Goal: Subscribe to service/newsletter

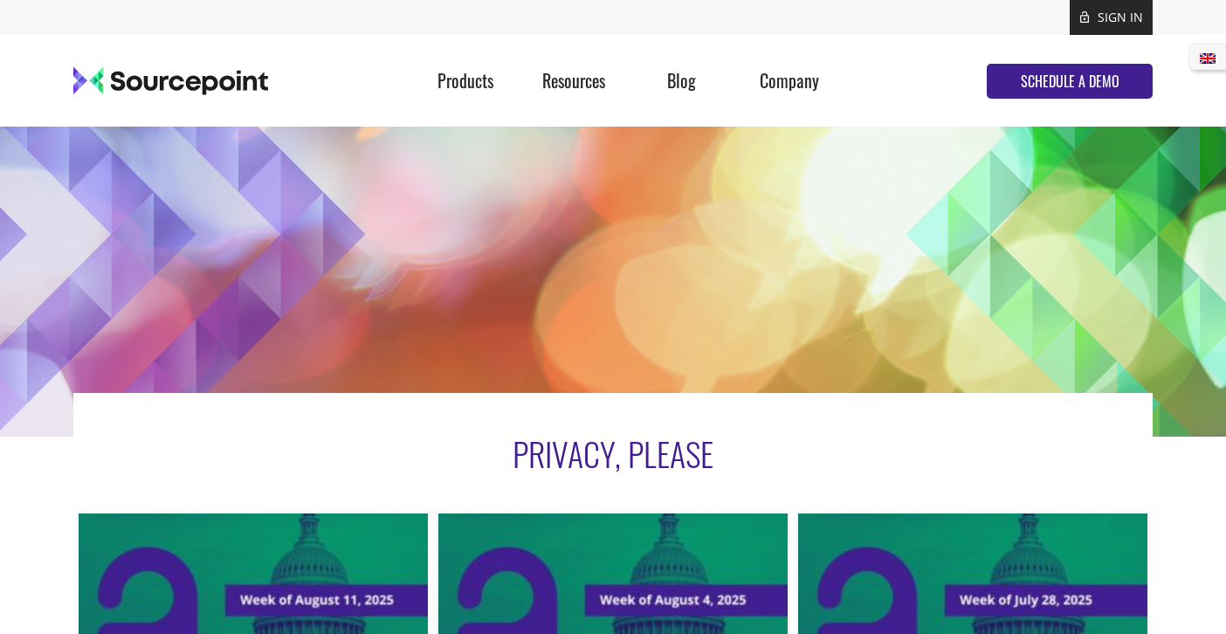
scroll to position [8, 0]
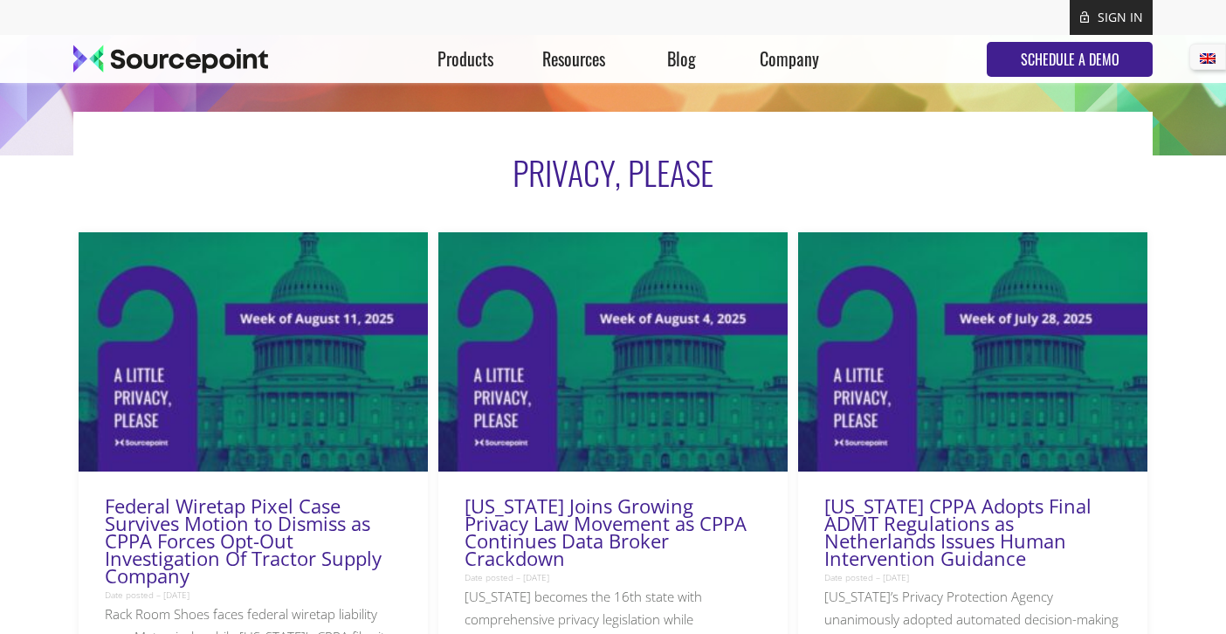
scroll to position [420, 0]
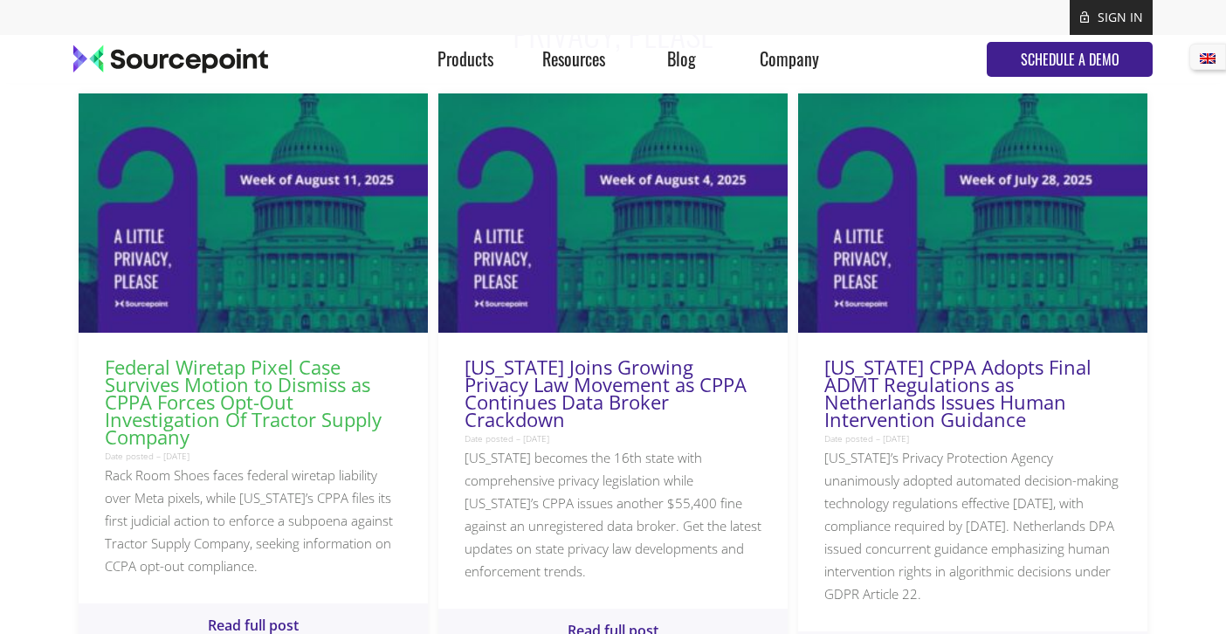
click at [241, 388] on link "Federal Wiretap Pixel Case Survives Motion to Dismiss as CPPA Forces Opt-Out In…" at bounding box center [243, 402] width 277 height 96
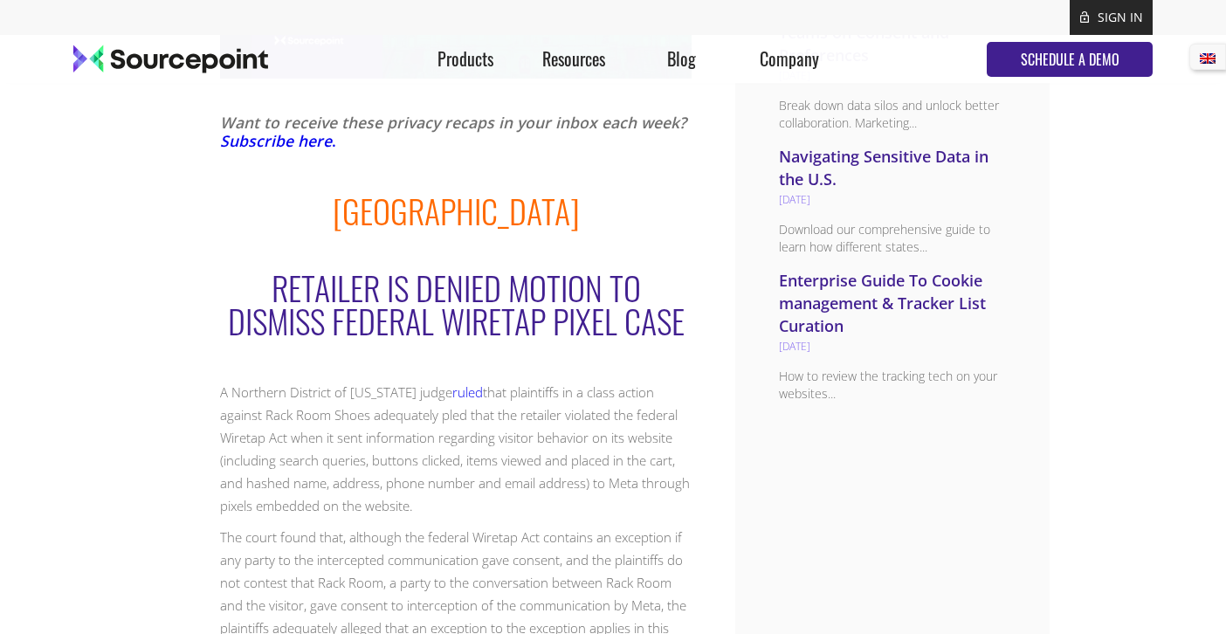
scroll to position [1067, 0]
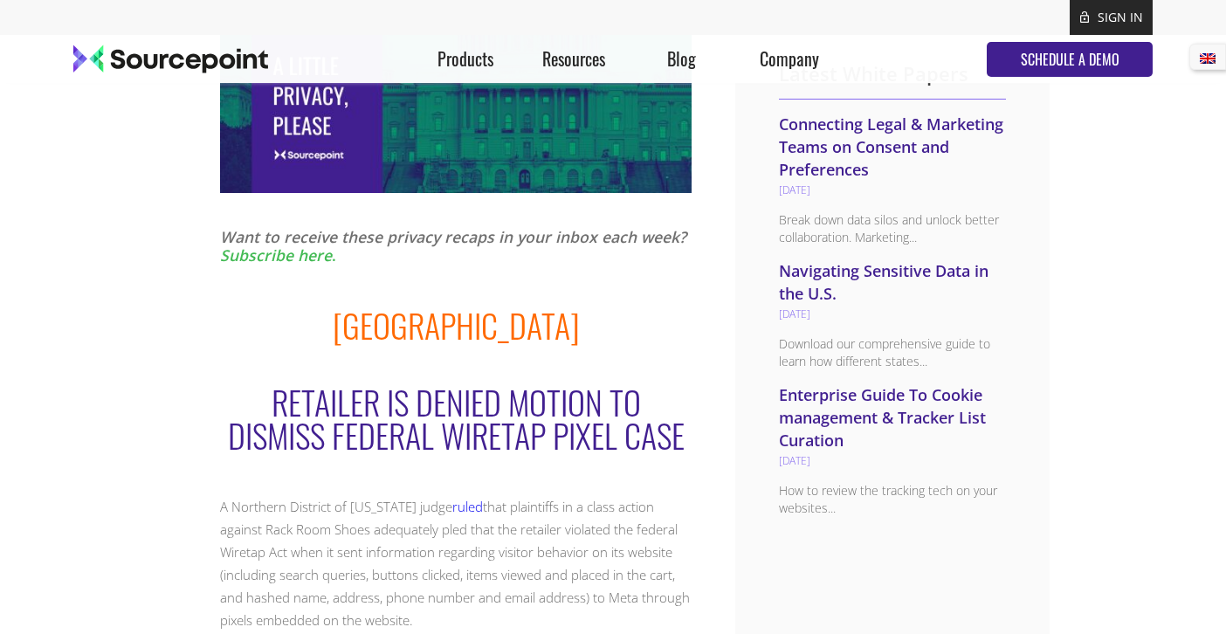
click at [258, 258] on strong "Subscribe here" at bounding box center [276, 254] width 112 height 21
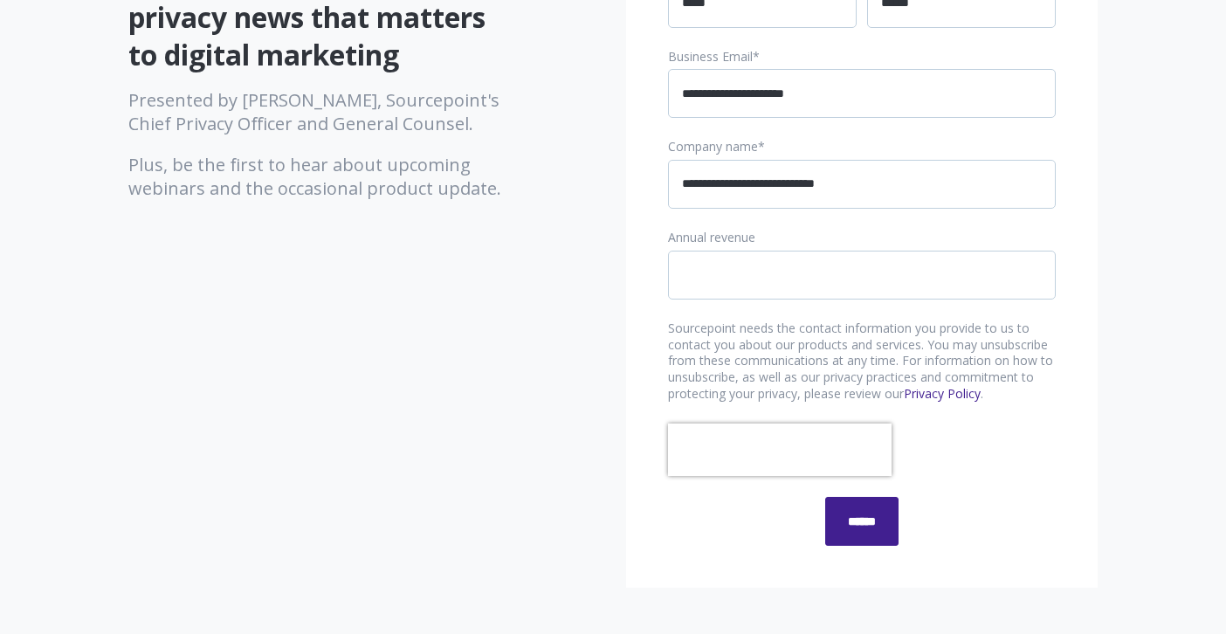
scroll to position [319, 0]
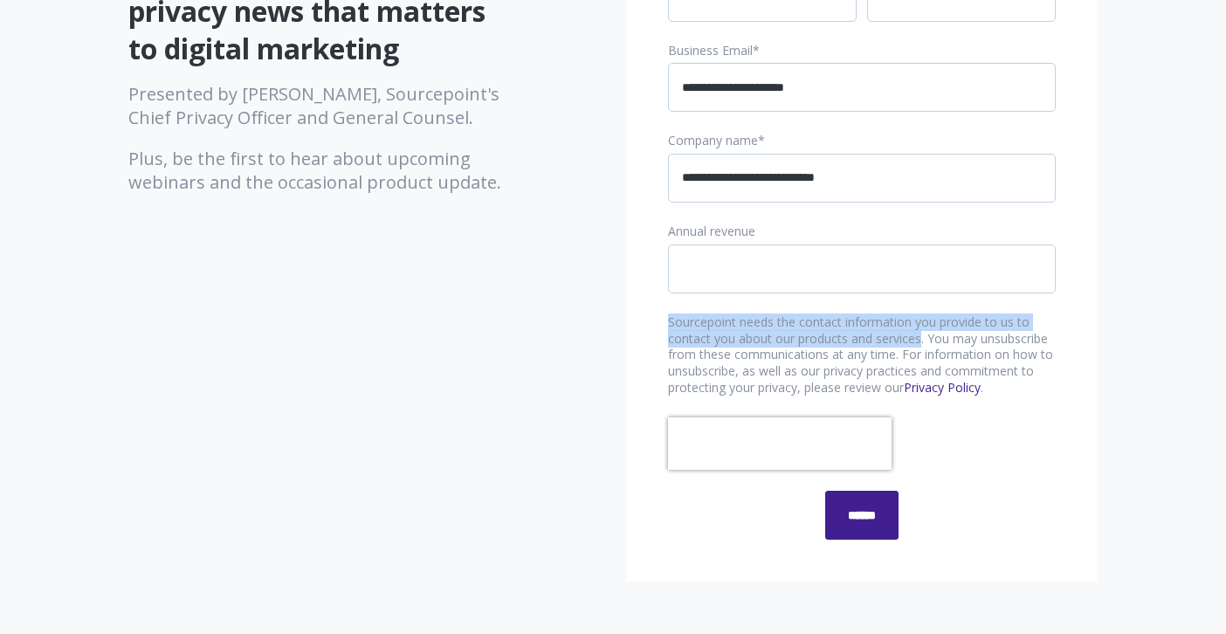
drag, startPoint x: 668, startPoint y: 322, endPoint x: 920, endPoint y: 340, distance: 253.0
click at [920, 340] on p "Sourcepoint needs the contact information you provide to us to contact you abou…" at bounding box center [862, 355] width 388 height 83
copy p "Sourcepoint needs the contact information you provide to us to contact you abou…"
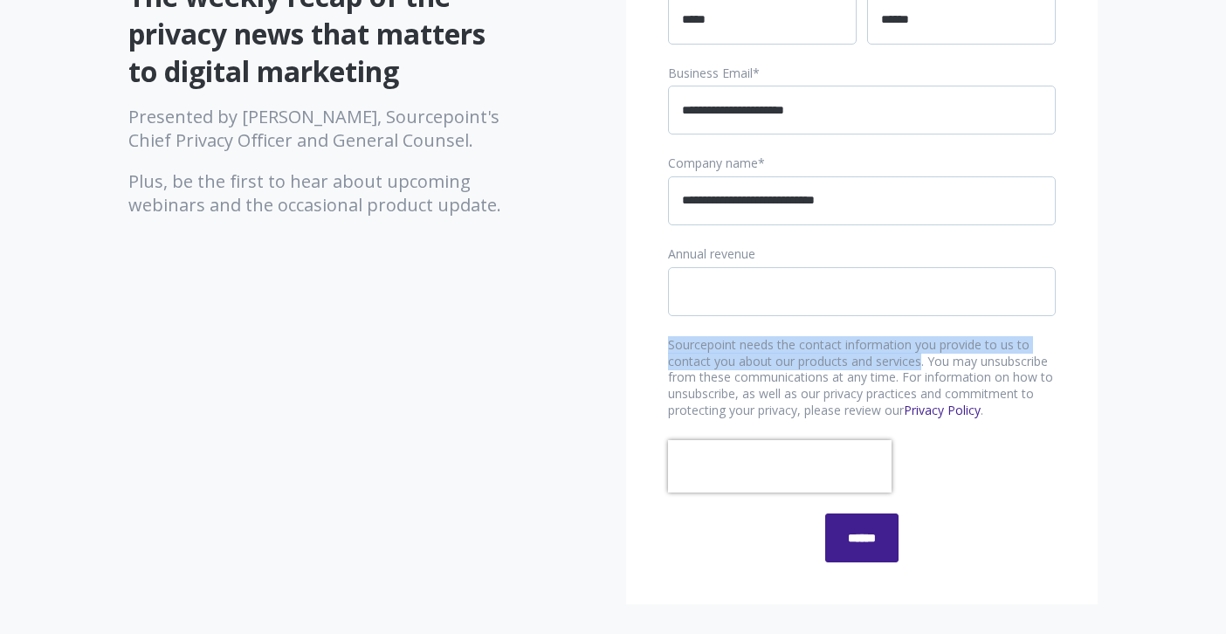
scroll to position [297, 0]
